Goal: Task Accomplishment & Management: Complete application form

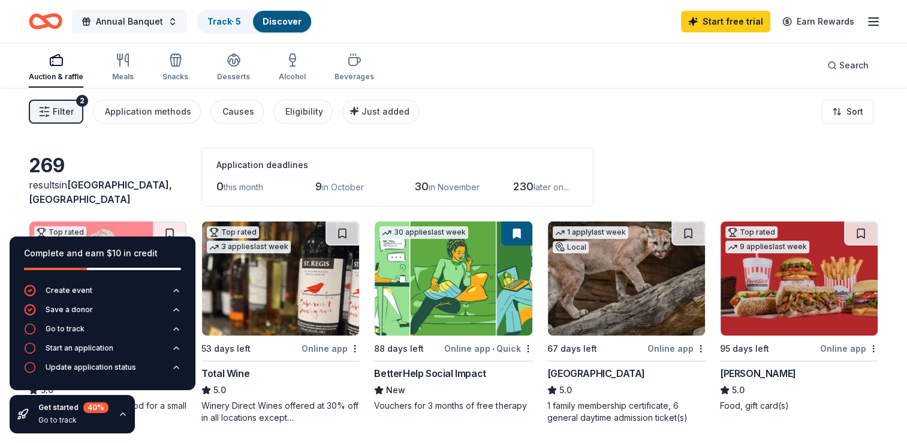
click at [128, 19] on span "Annual Banquet" at bounding box center [129, 21] width 67 height 14
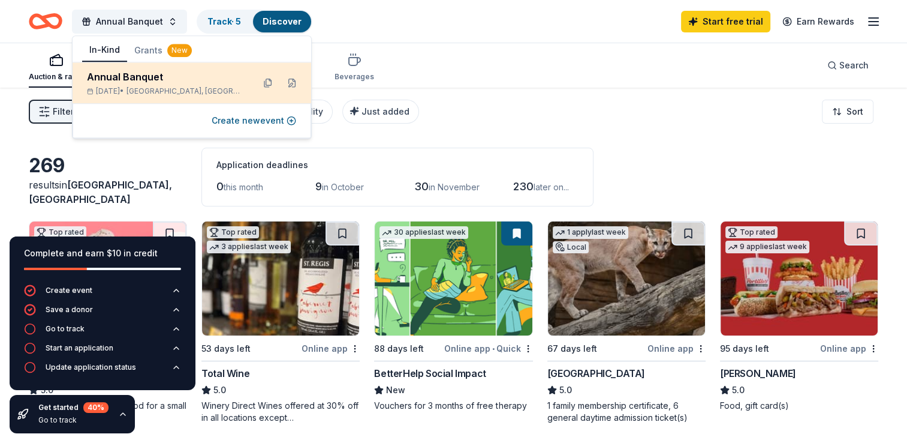
click at [136, 84] on div "Annual Banquet Jan 16, 2026 • Bastrop, TX" at bounding box center [165, 83] width 157 height 26
click at [293, 81] on button at bounding box center [291, 82] width 19 height 19
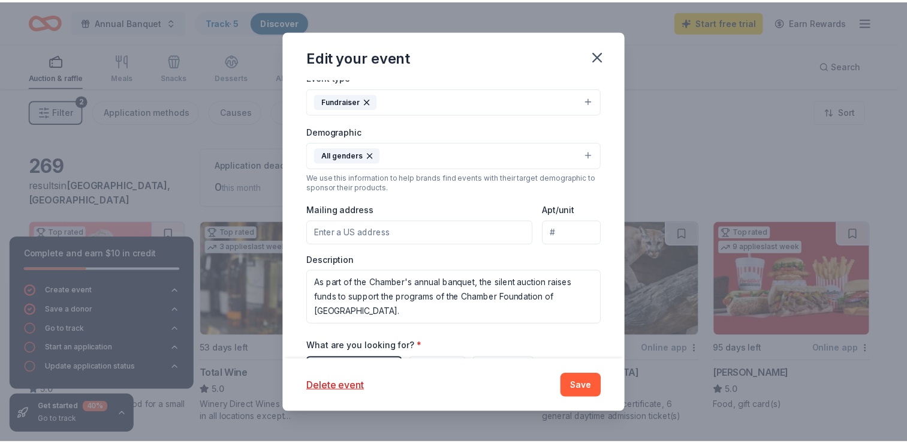
scroll to position [412, 0]
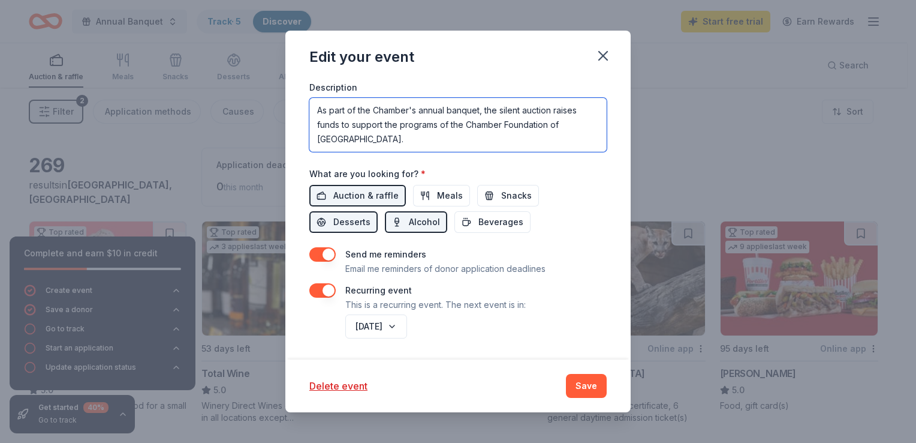
drag, startPoint x: 314, startPoint y: 109, endPoint x: 402, endPoint y: 150, distance: 97.1
click at [402, 150] on textarea "As part of the Chamber's annual banquet, the silent auction raises funds to sup…" at bounding box center [457, 125] width 297 height 54
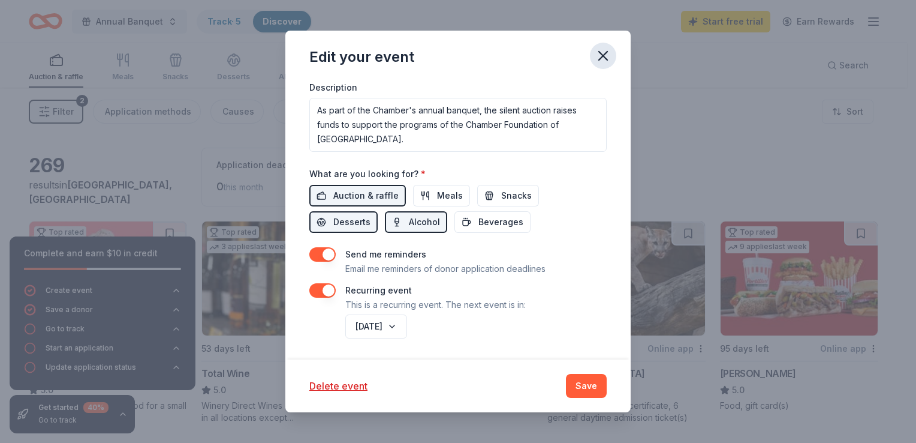
click at [600, 55] on icon "button" at bounding box center [603, 55] width 17 height 17
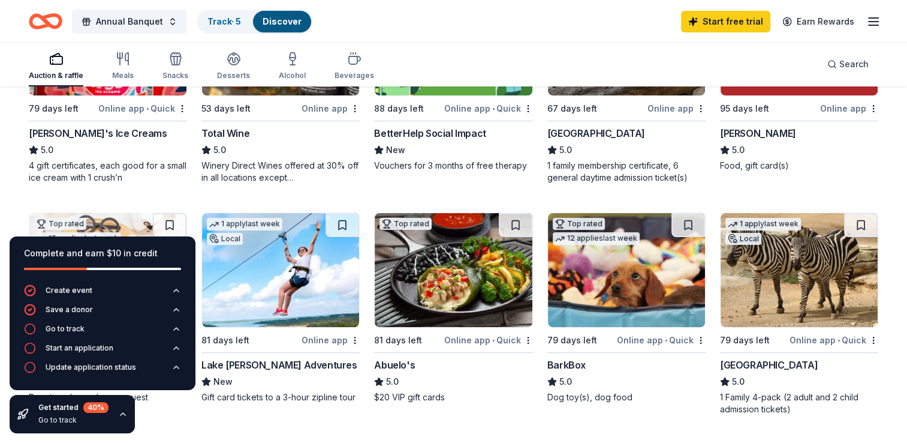
scroll to position [300, 0]
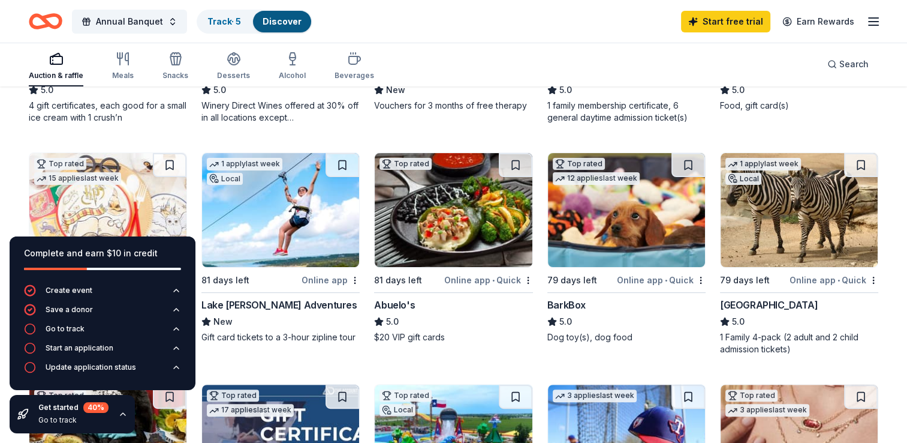
click at [762, 300] on div "San Antonio Zoo" at bounding box center [769, 304] width 98 height 14
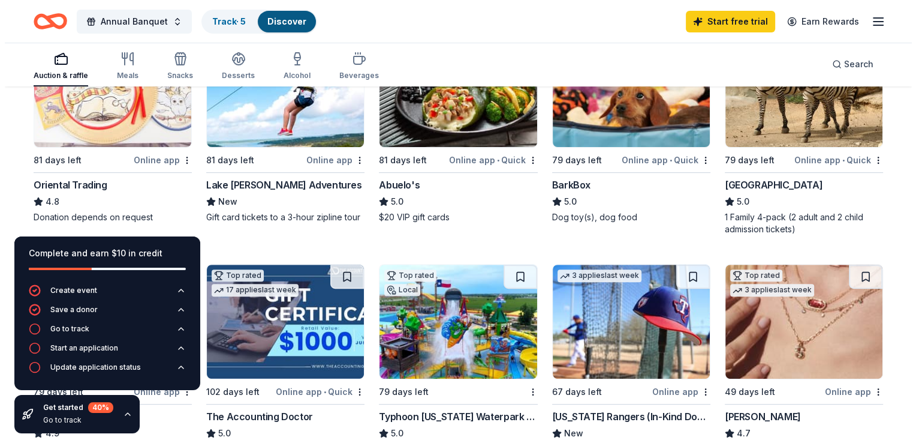
scroll to position [480, 0]
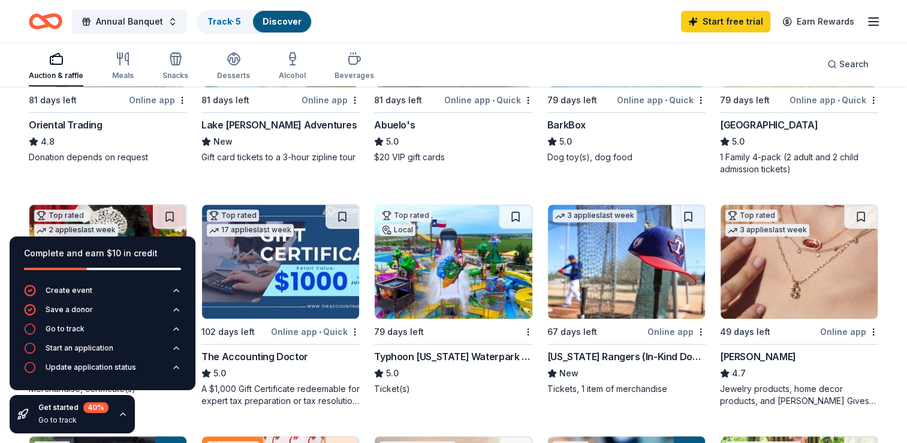
click at [760, 356] on div "Kendra Scott" at bounding box center [758, 356] width 76 height 14
click at [170, 18] on button "Annual Banquet" at bounding box center [129, 22] width 115 height 24
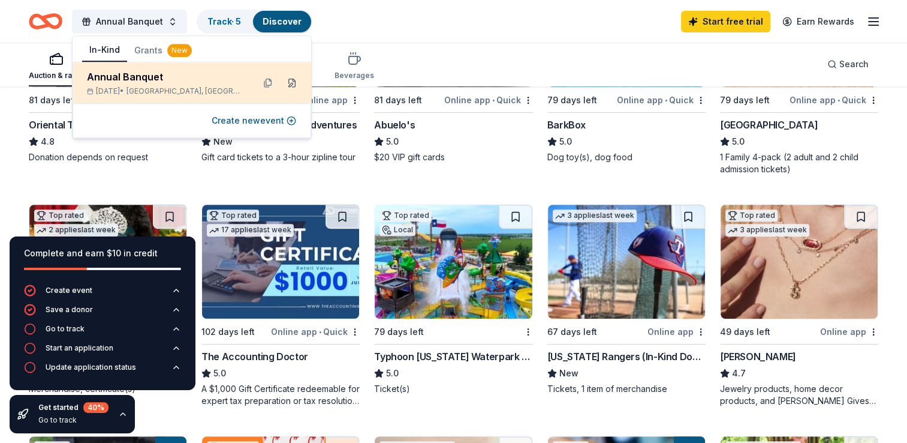
click at [288, 82] on button at bounding box center [291, 82] width 19 height 19
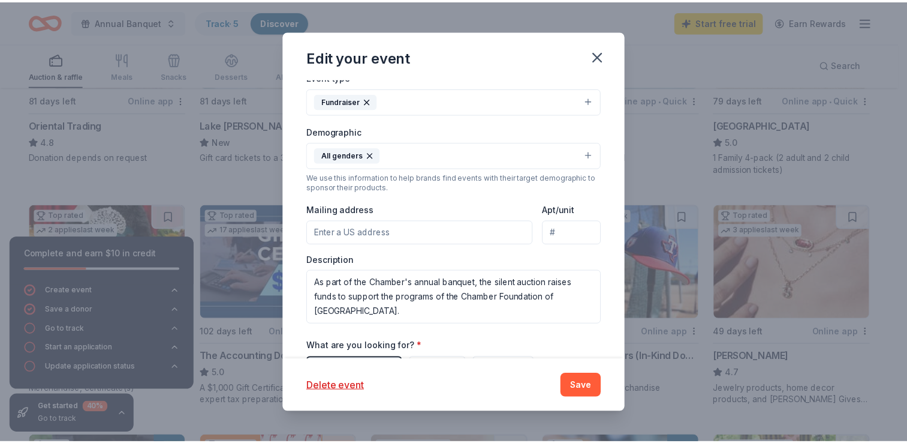
scroll to position [412, 0]
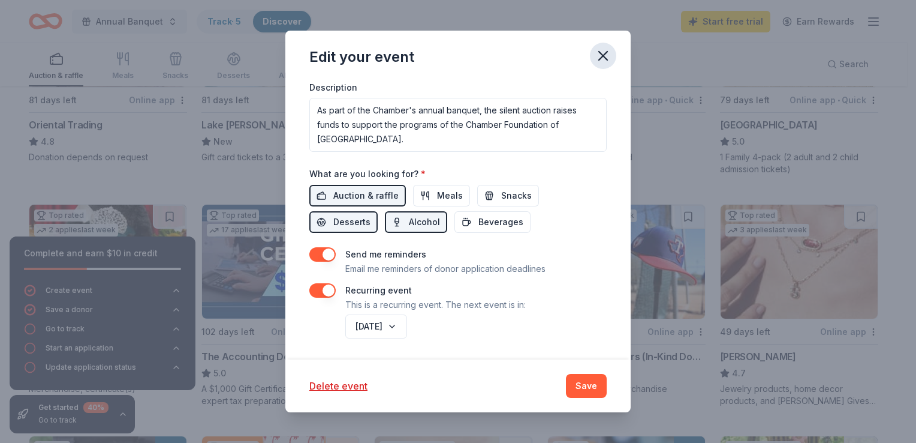
click at [602, 53] on icon "button" at bounding box center [603, 55] width 17 height 17
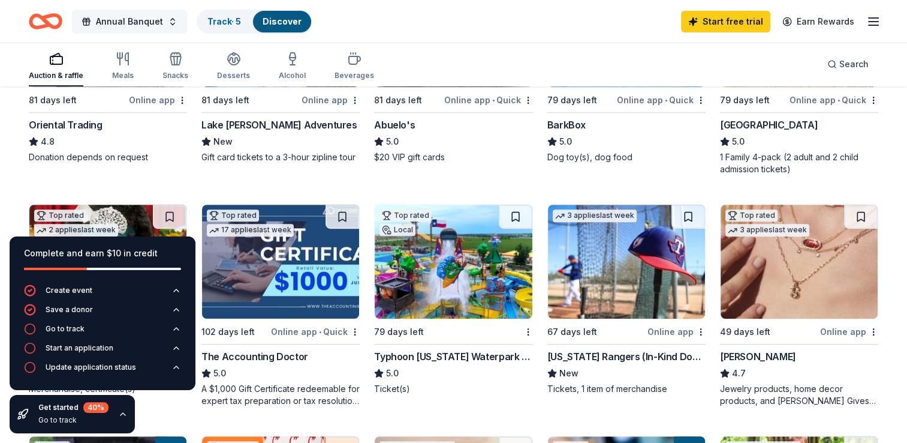
click at [169, 22] on button "Annual Banquet" at bounding box center [129, 22] width 115 height 24
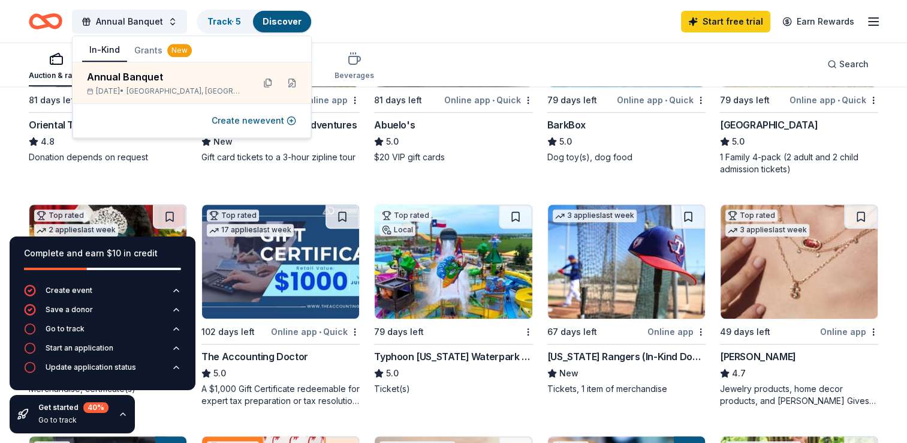
scroll to position [420, 0]
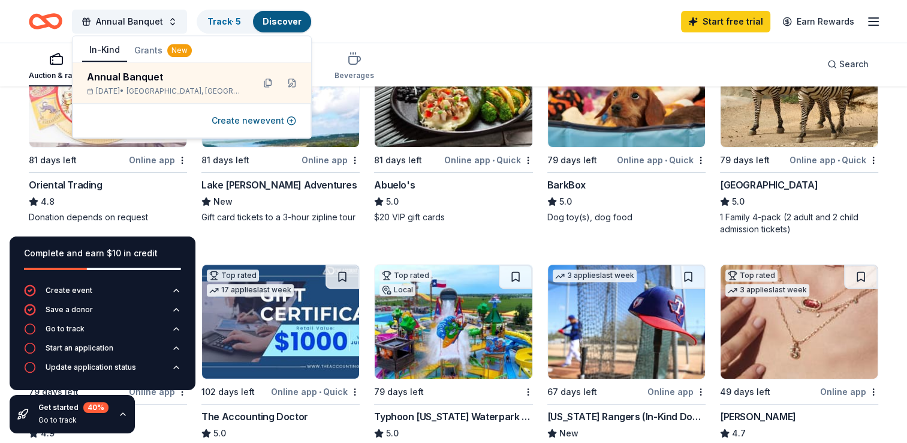
click at [462, 143] on img at bounding box center [453, 90] width 157 height 114
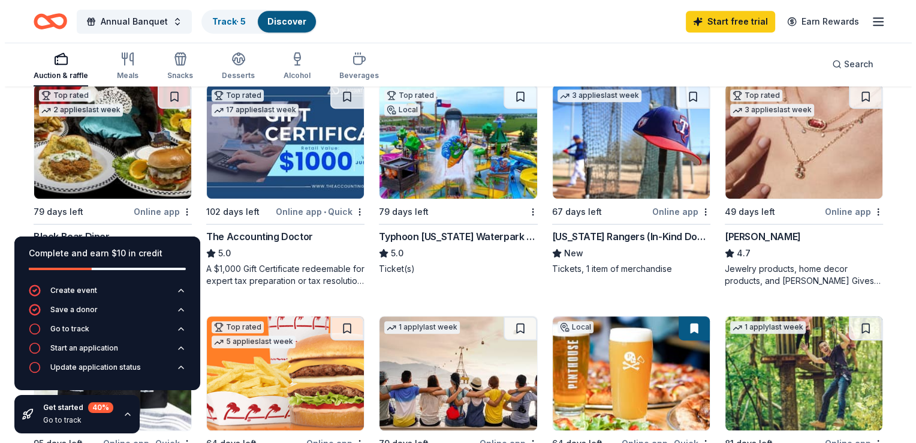
scroll to position [660, 0]
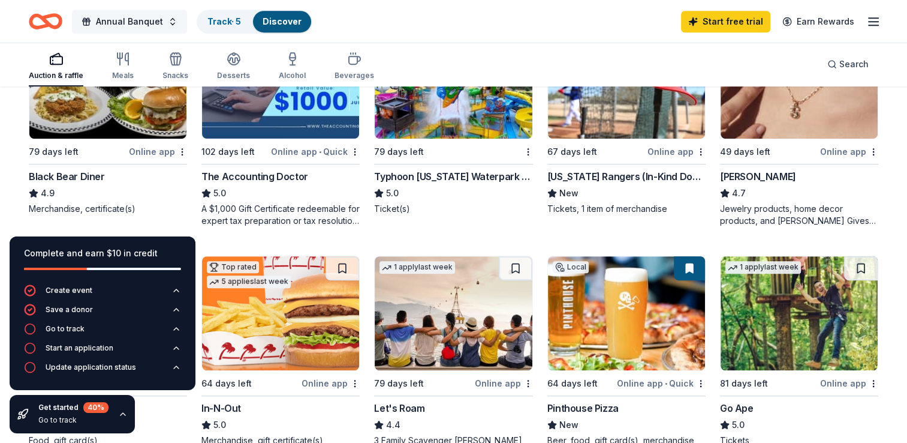
click at [84, 20] on span "button" at bounding box center [87, 22] width 10 height 10
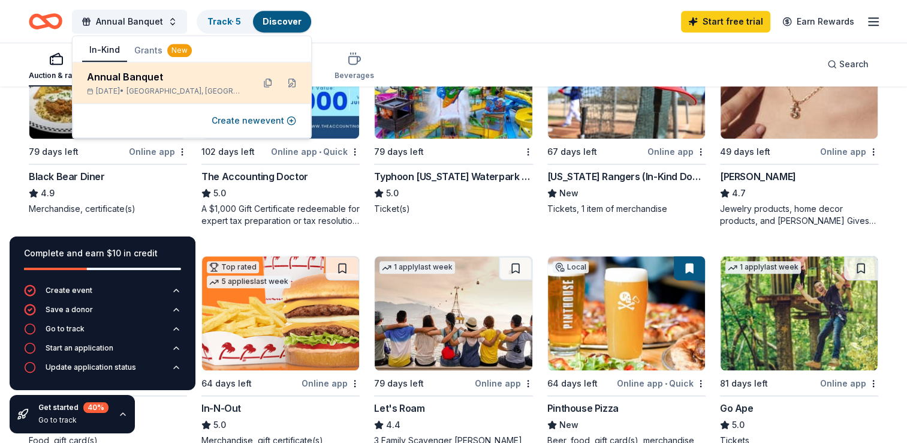
click at [117, 80] on div "Annual Banquet" at bounding box center [165, 77] width 157 height 14
click at [167, 79] on div "Annual Banquet" at bounding box center [165, 77] width 157 height 14
click at [290, 84] on button at bounding box center [291, 82] width 19 height 19
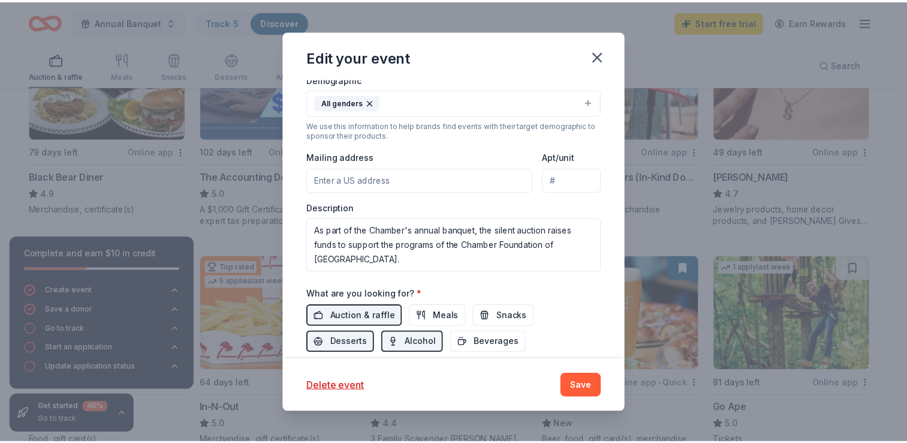
scroll to position [352, 0]
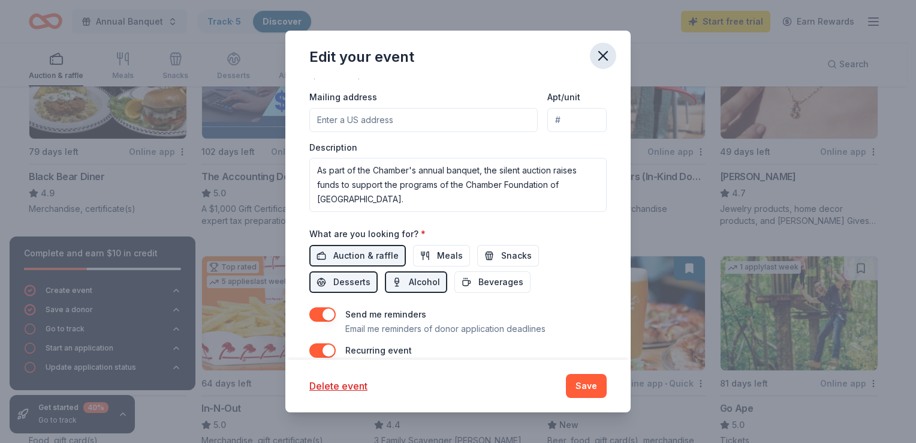
click at [604, 50] on icon "button" at bounding box center [603, 55] width 17 height 17
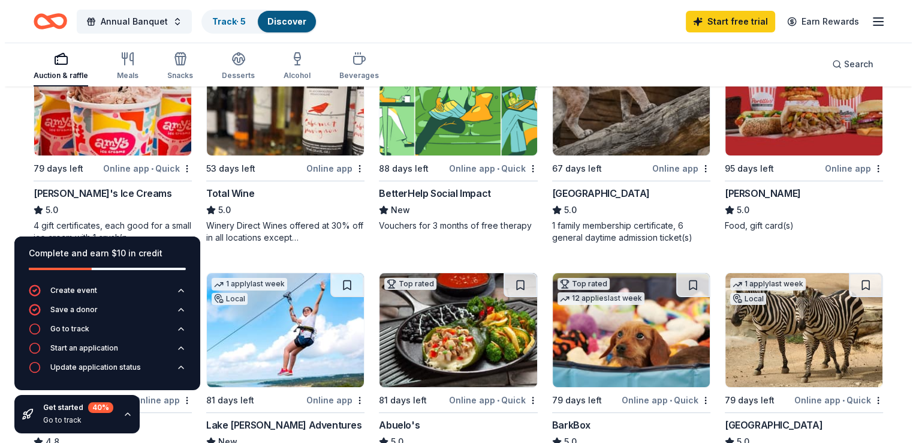
scroll to position [0, 0]
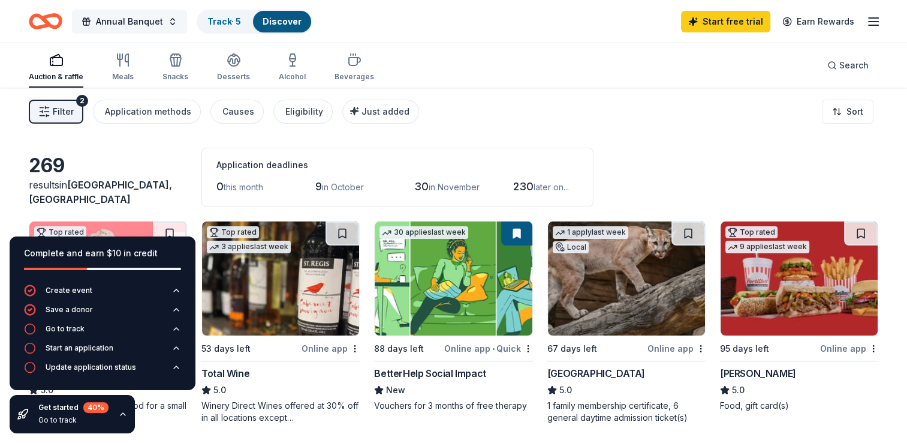
click at [139, 19] on span "Annual Banquet" at bounding box center [129, 21] width 67 height 14
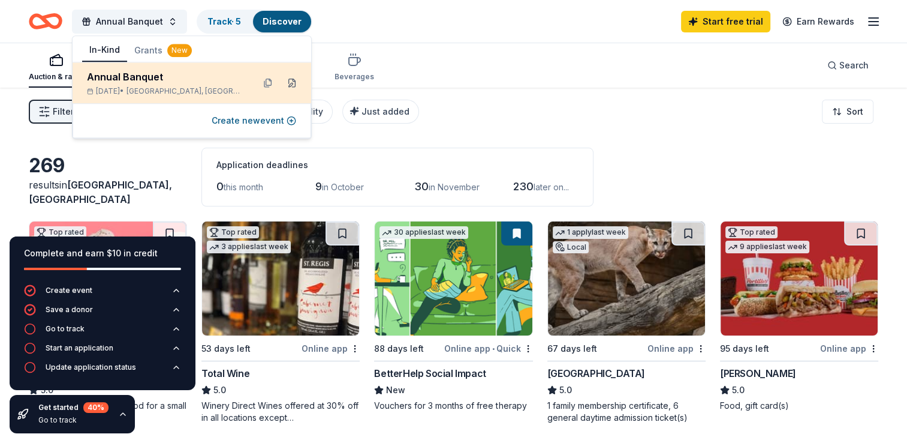
click at [291, 83] on button at bounding box center [291, 82] width 19 height 19
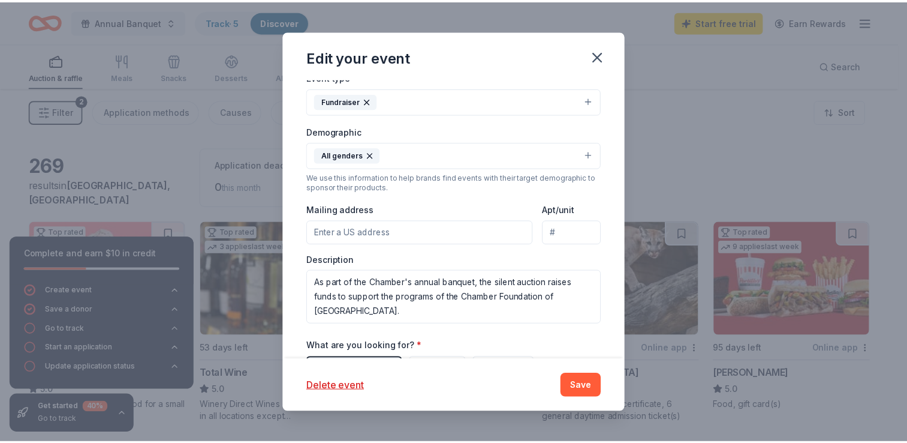
scroll to position [412, 0]
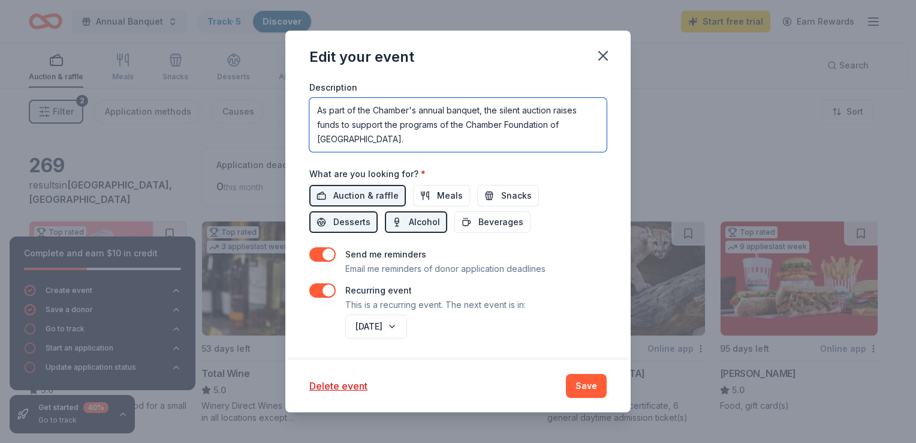
drag, startPoint x: 315, startPoint y: 107, endPoint x: 425, endPoint y: 149, distance: 118.0
click at [425, 149] on textarea "As part of the Chamber's annual banquet, the silent auction raises funds to sup…" at bounding box center [457, 125] width 297 height 54
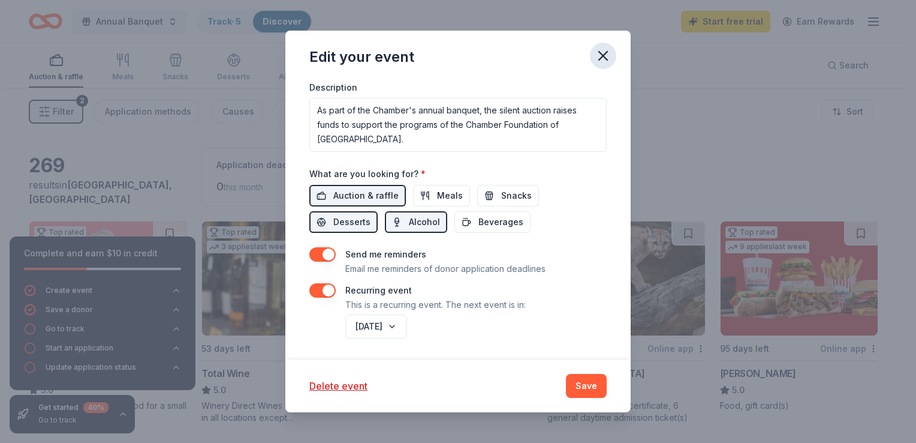
click at [597, 54] on icon "button" at bounding box center [603, 55] width 17 height 17
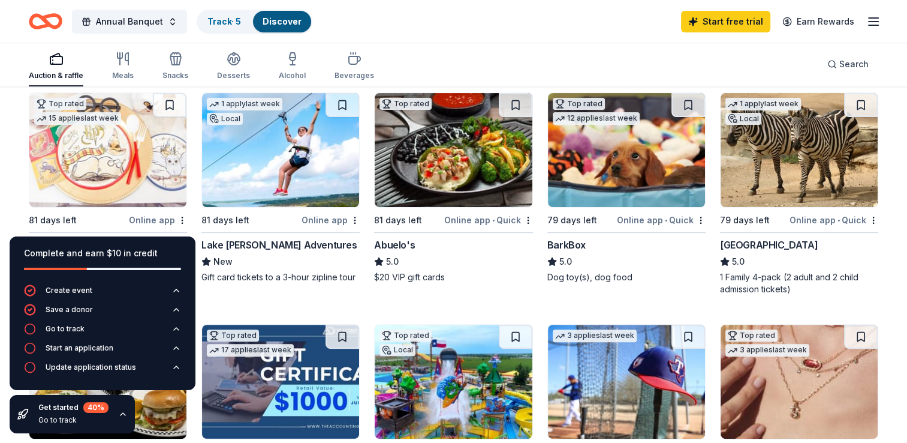
scroll to position [540, 0]
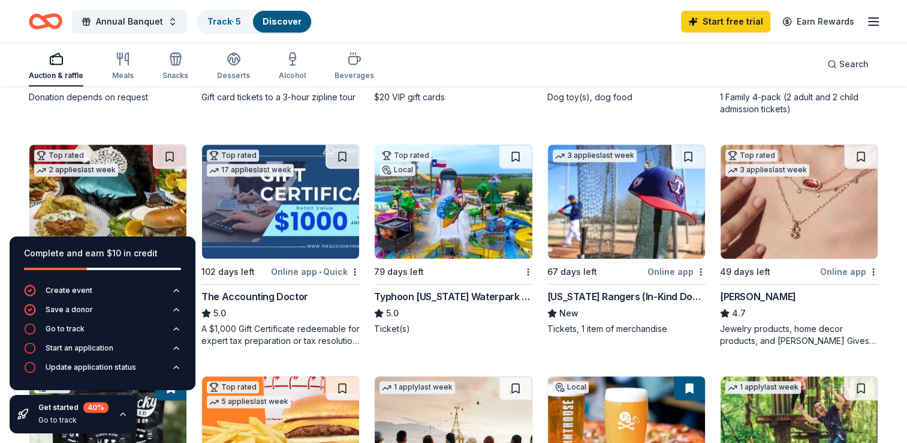
click at [423, 294] on div "Typhoon [US_STATE] Waterpark ([GEOGRAPHIC_DATA])" at bounding box center [453, 296] width 158 height 14
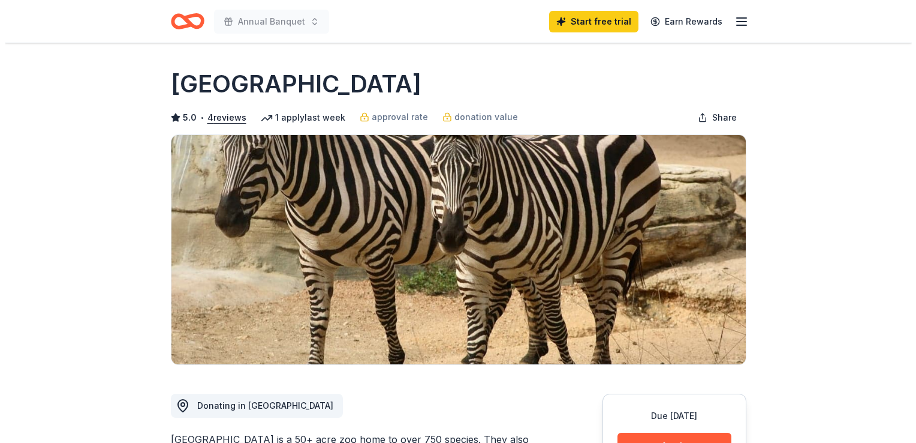
scroll to position [180, 0]
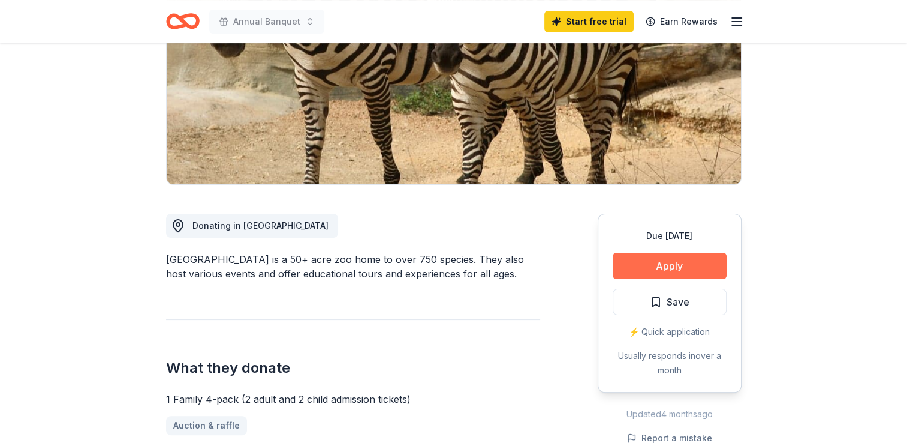
click at [652, 263] on button "Apply" at bounding box center [670, 265] width 114 height 26
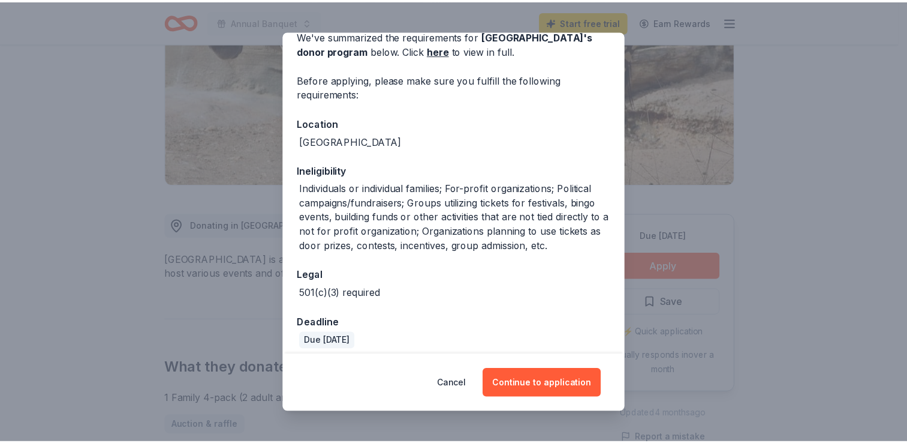
scroll to position [115, 0]
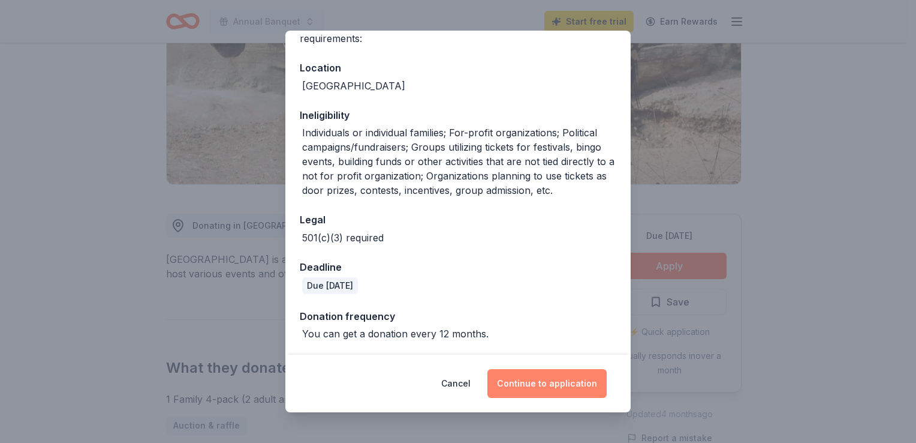
click at [549, 383] on button "Continue to application" at bounding box center [547, 383] width 119 height 29
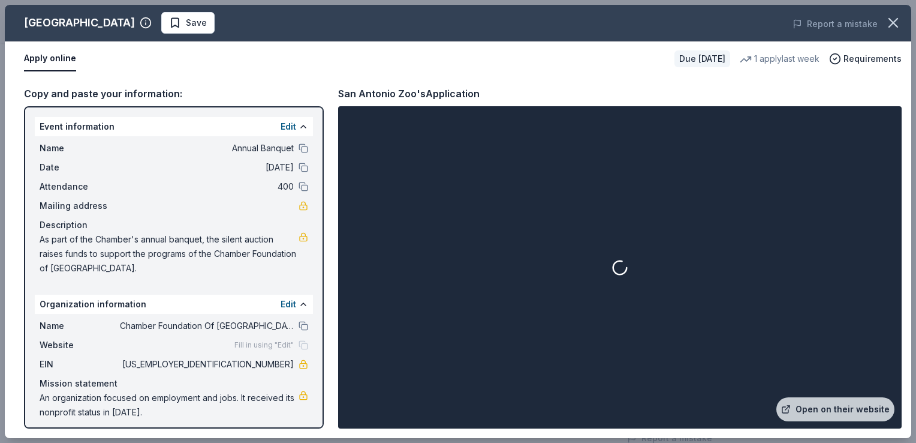
drag, startPoint x: 235, startPoint y: 362, endPoint x: 257, endPoint y: 368, distance: 22.6
click at [257, 368] on span "[US_EMPLOYER_IDENTIFICATION_NUMBER]" at bounding box center [207, 364] width 174 height 14
click at [892, 24] on icon "button" at bounding box center [893, 23] width 8 height 8
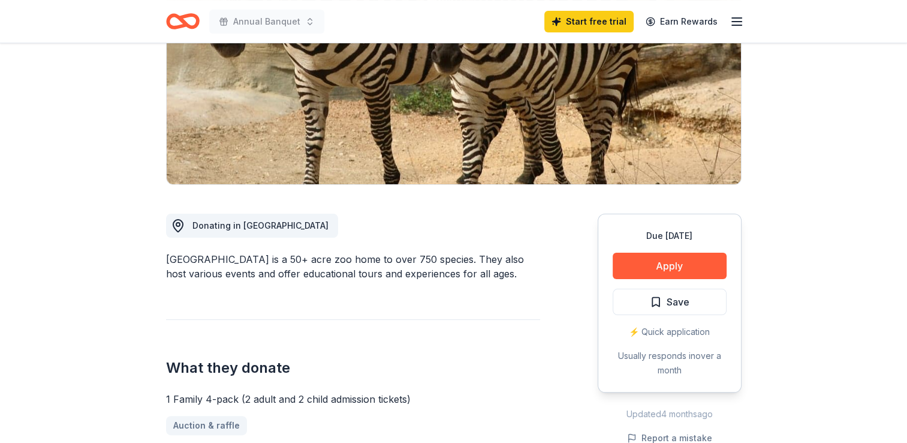
scroll to position [0, 0]
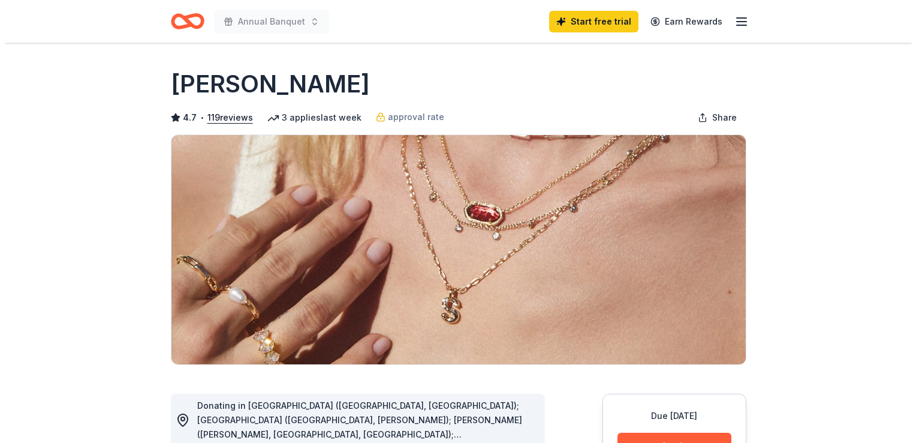
scroll to position [180, 0]
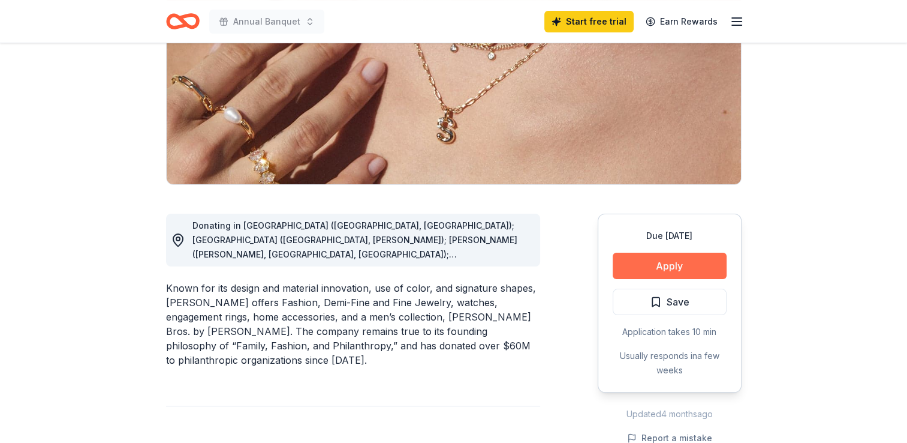
click at [666, 265] on button "Apply" at bounding box center [670, 265] width 114 height 26
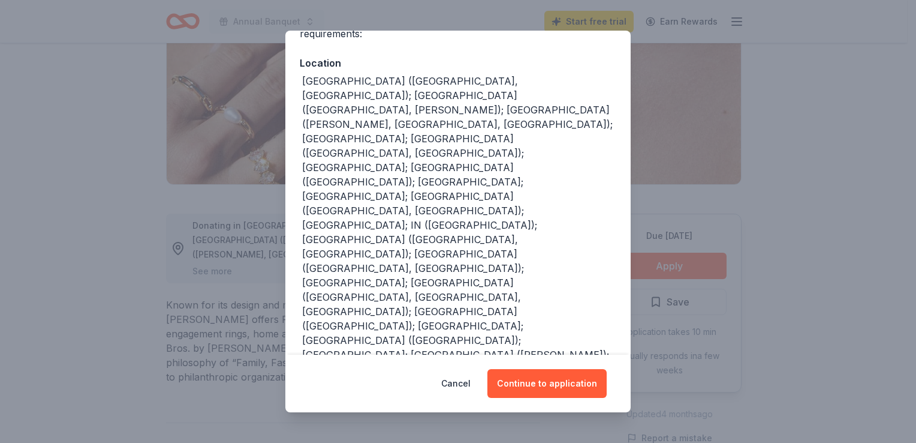
scroll to position [143, 0]
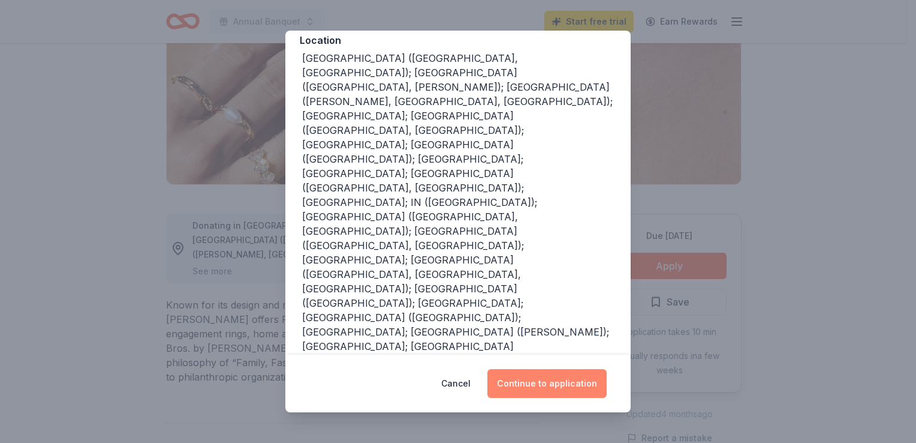
click at [551, 378] on button "Continue to application" at bounding box center [547, 383] width 119 height 29
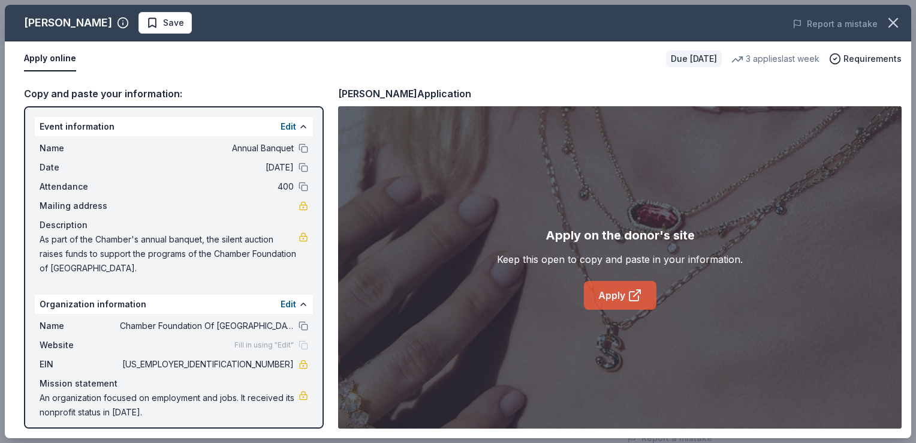
click at [609, 291] on link "Apply" at bounding box center [620, 295] width 73 height 29
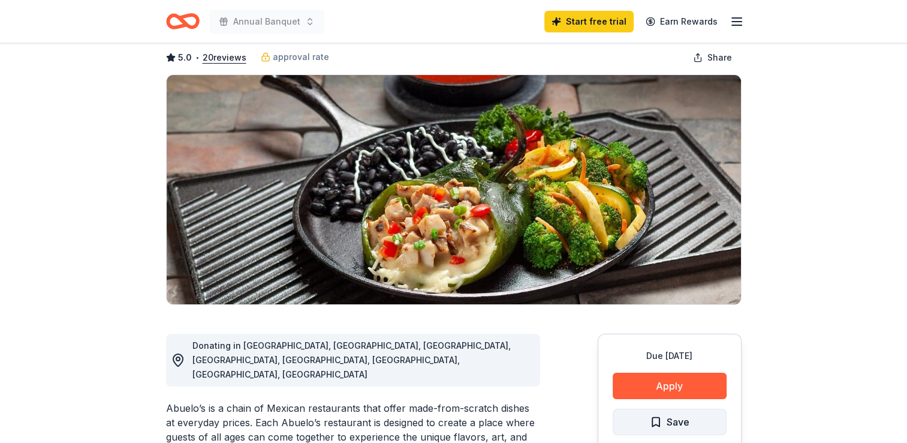
scroll to position [180, 0]
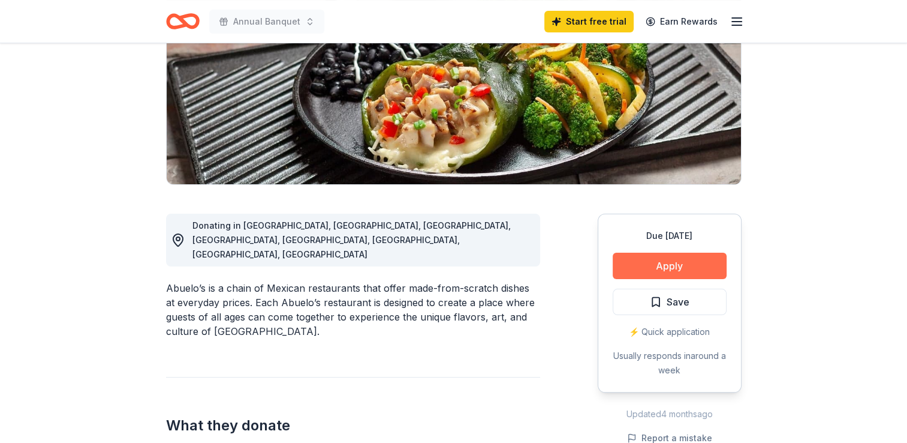
click at [664, 263] on button "Apply" at bounding box center [670, 265] width 114 height 26
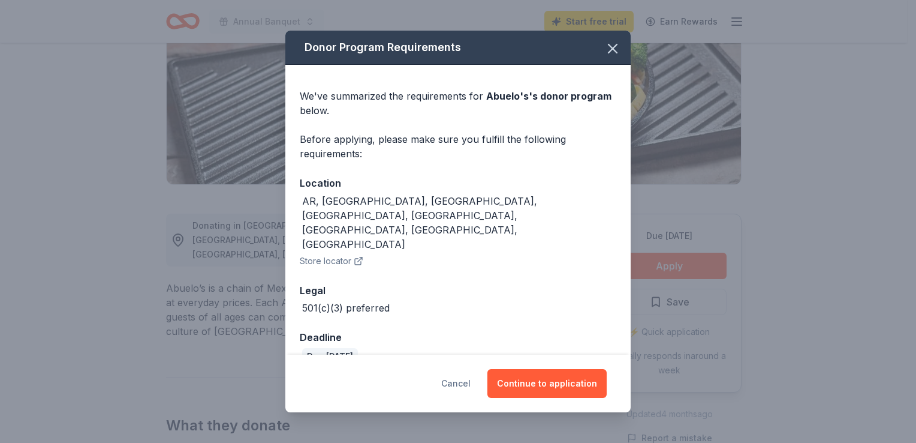
click at [465, 371] on button "Cancel" at bounding box center [455, 383] width 29 height 29
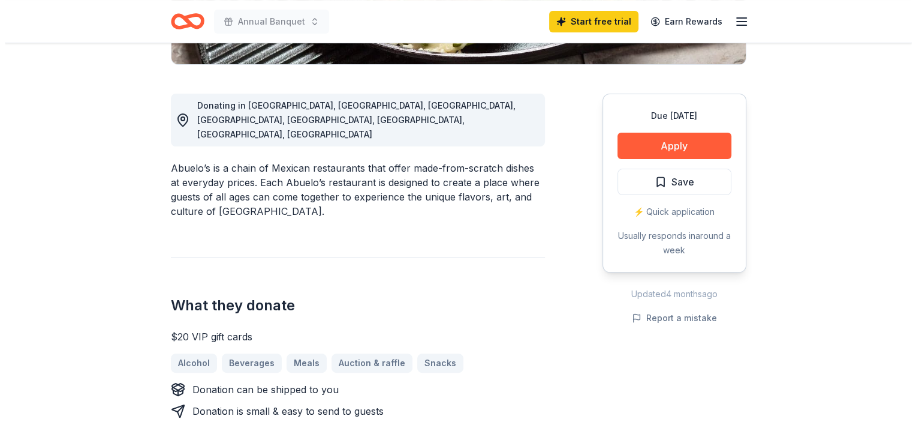
scroll to position [360, 0]
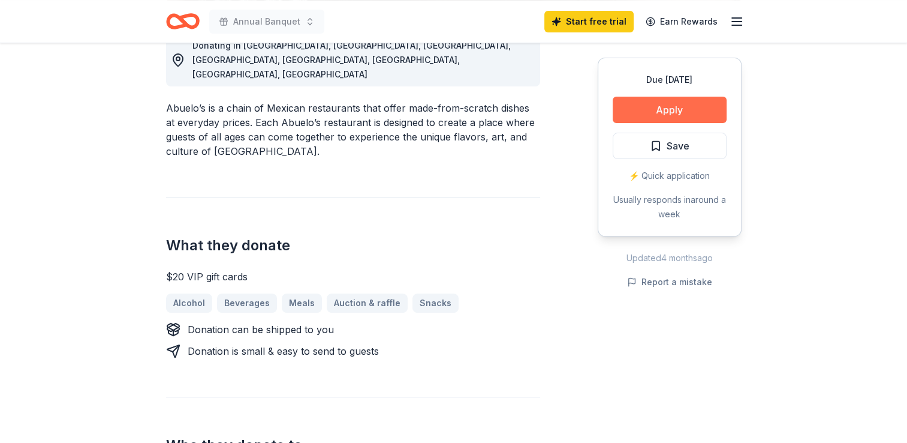
click at [674, 101] on button "Apply" at bounding box center [670, 110] width 114 height 26
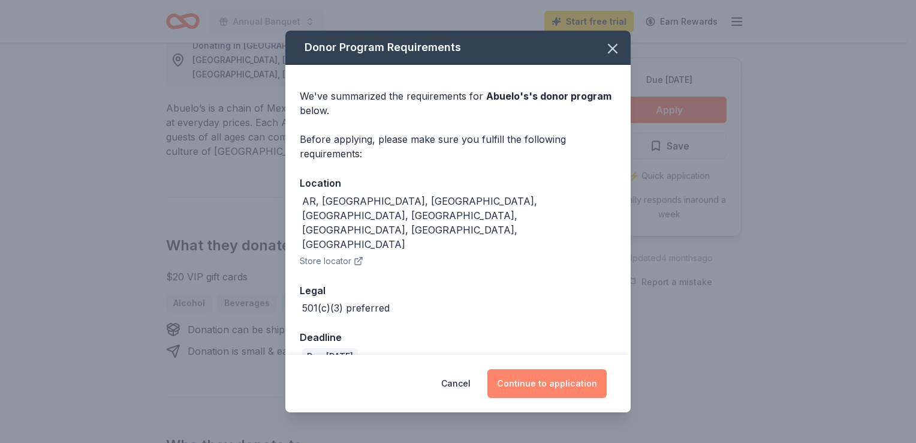
click at [534, 373] on button "Continue to application" at bounding box center [547, 383] width 119 height 29
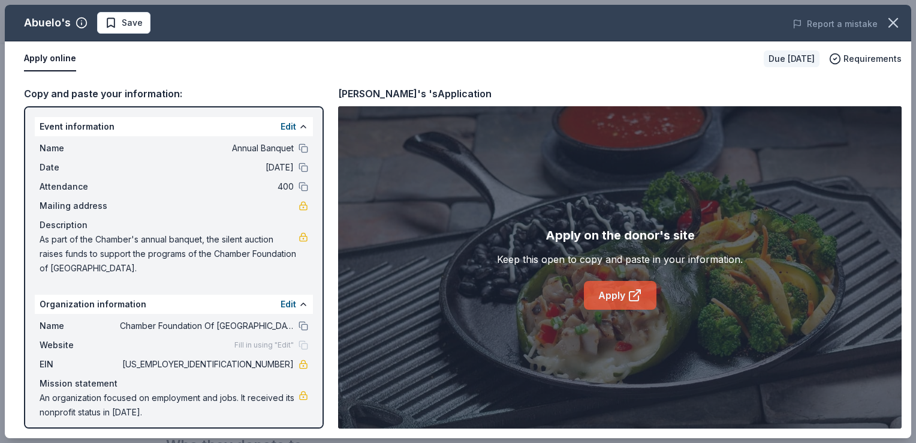
click at [614, 294] on link "Apply" at bounding box center [620, 295] width 73 height 29
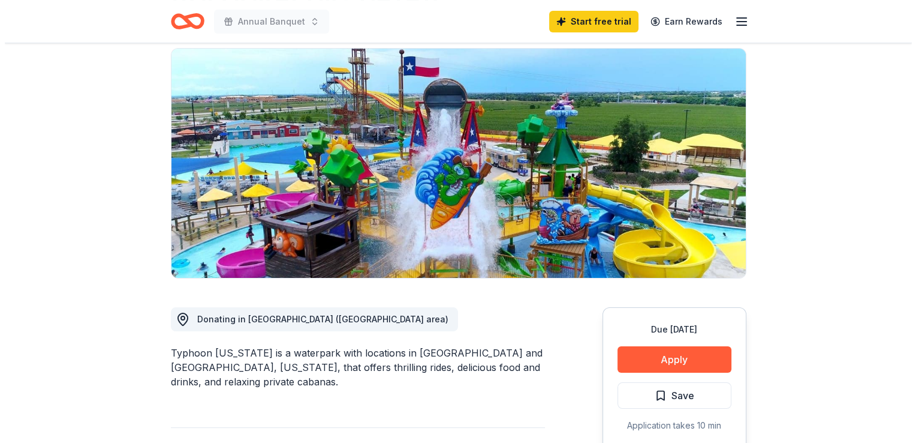
scroll to position [180, 0]
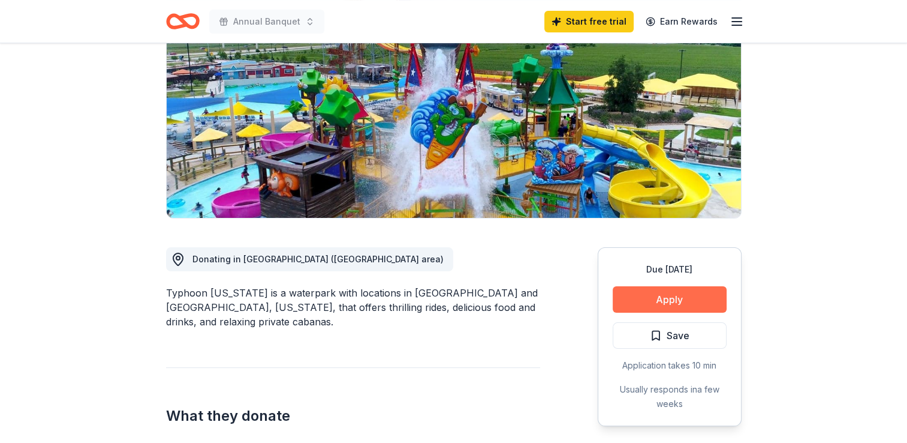
click at [670, 286] on button "Apply" at bounding box center [670, 299] width 114 height 26
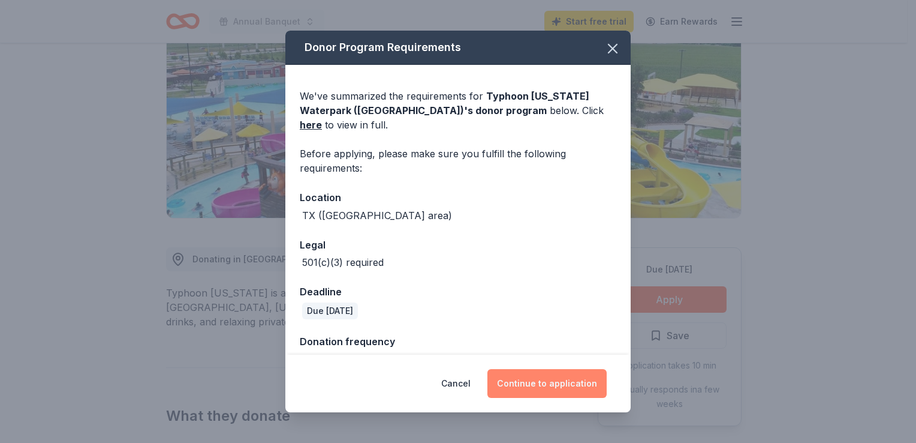
click at [550, 384] on button "Continue to application" at bounding box center [547, 383] width 119 height 29
